Goal: Browse casually

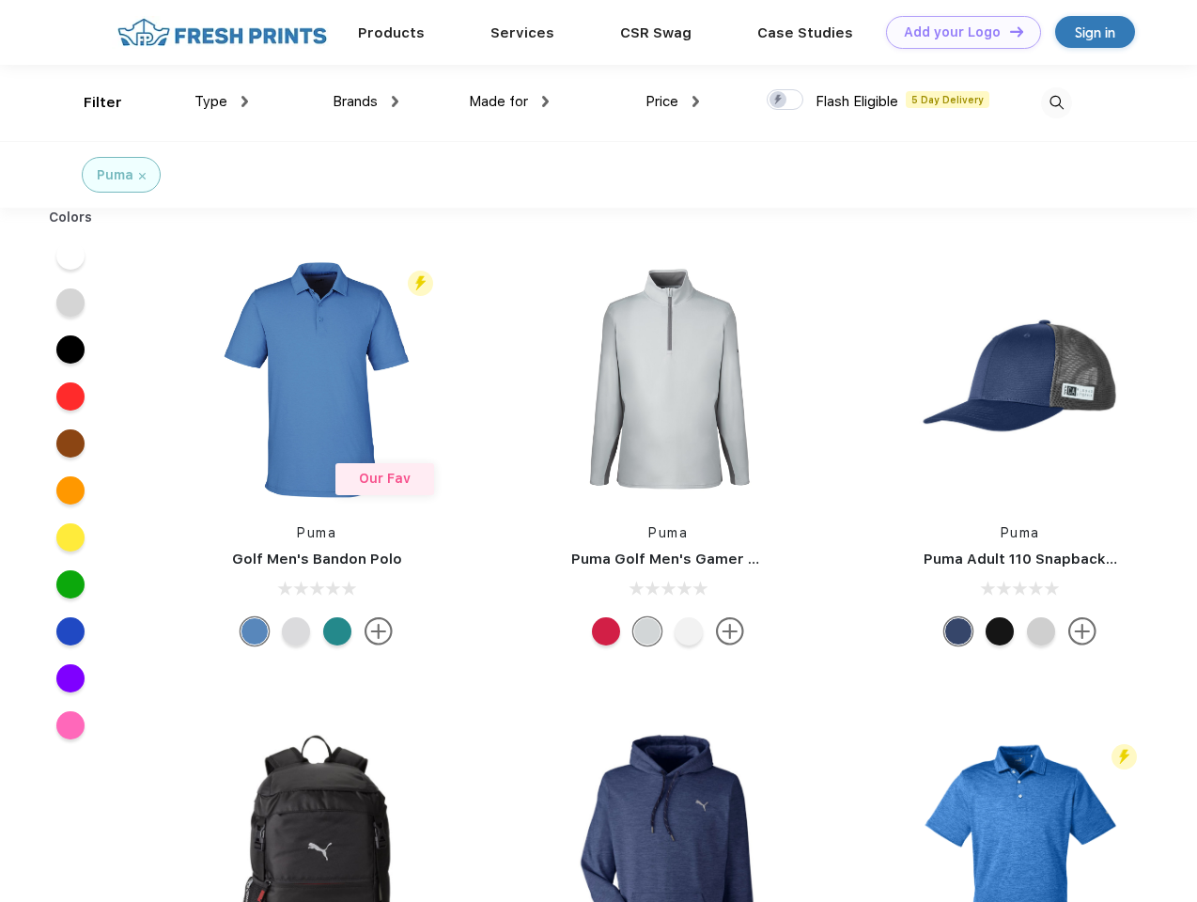
click at [956, 32] on link "Add your Logo Design Tool" at bounding box center [963, 32] width 155 height 33
click at [0, 0] on div "Design Tool" at bounding box center [0, 0] width 0 height 0
click at [1008, 31] on link "Add your Logo Design Tool" at bounding box center [963, 32] width 155 height 33
click at [90, 102] on div "Filter" at bounding box center [103, 103] width 39 height 22
click at [222, 101] on span "Type" at bounding box center [210, 101] width 33 height 17
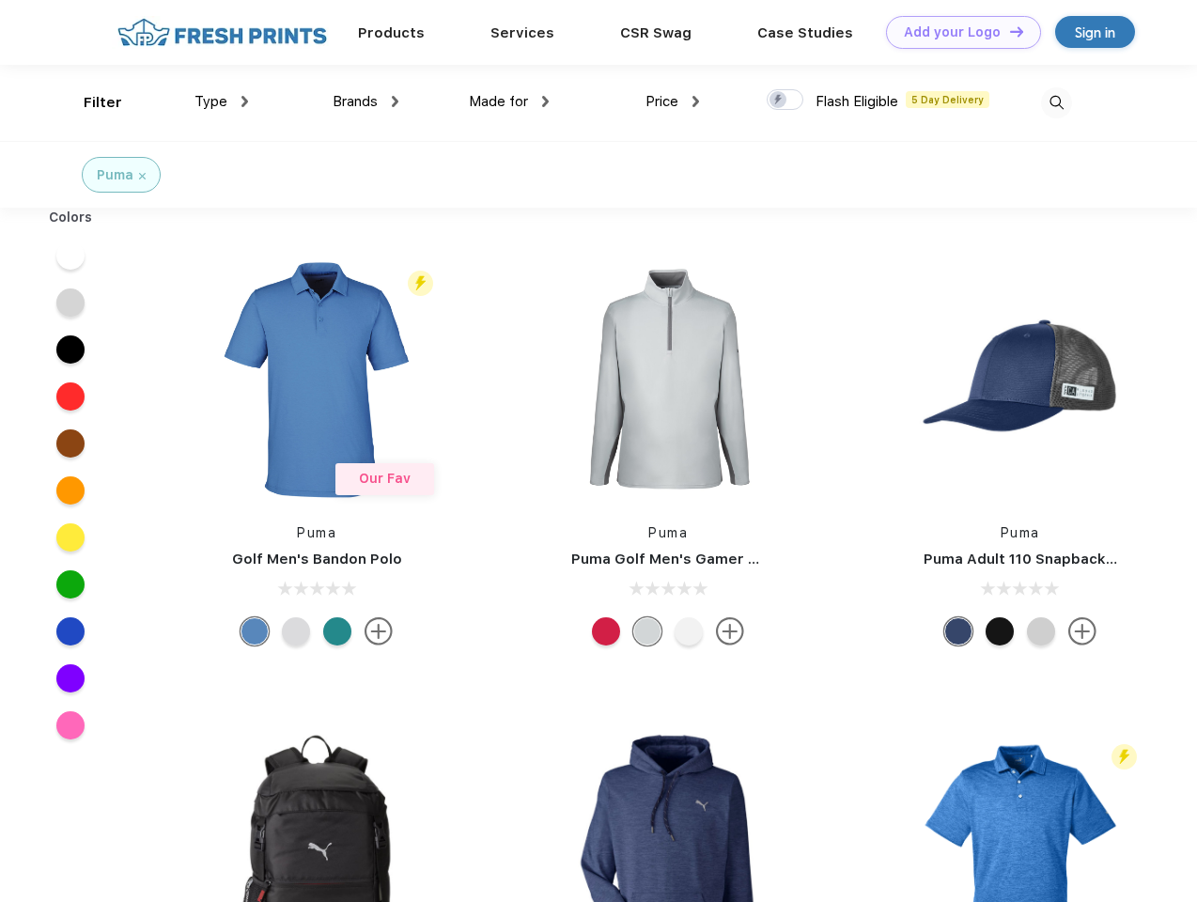
click at [365, 101] on span "Brands" at bounding box center [354, 101] width 45 height 17
click at [509, 101] on span "Made for" at bounding box center [498, 101] width 59 height 17
click at [673, 101] on span "Price" at bounding box center [661, 101] width 33 height 17
click at [785, 101] on div at bounding box center [784, 99] width 37 height 21
click at [779, 101] on input "checkbox" at bounding box center [772, 94] width 12 height 12
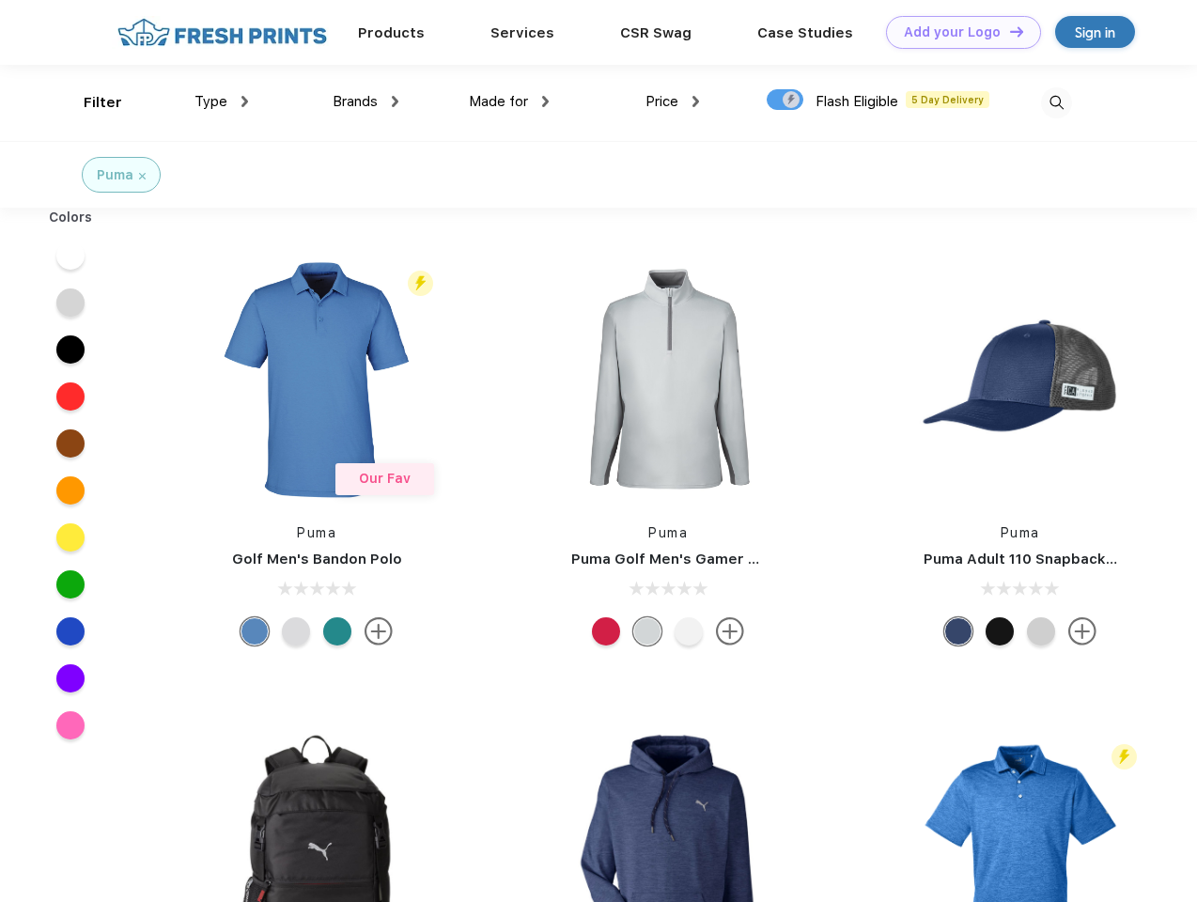
click at [1056, 102] on img at bounding box center [1056, 102] width 31 height 31
